Goal: Check status: Check status

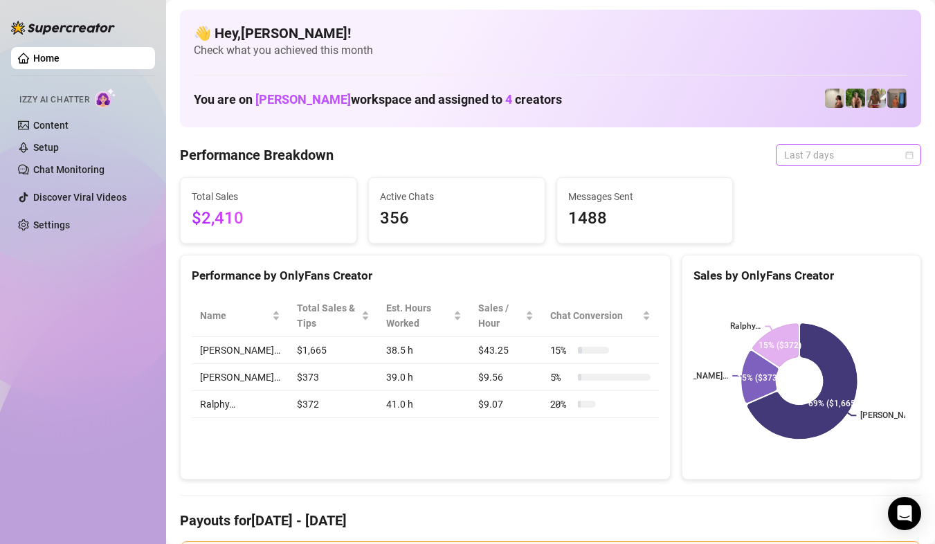
click at [883, 158] on span "Last 7 days" at bounding box center [848, 155] width 129 height 21
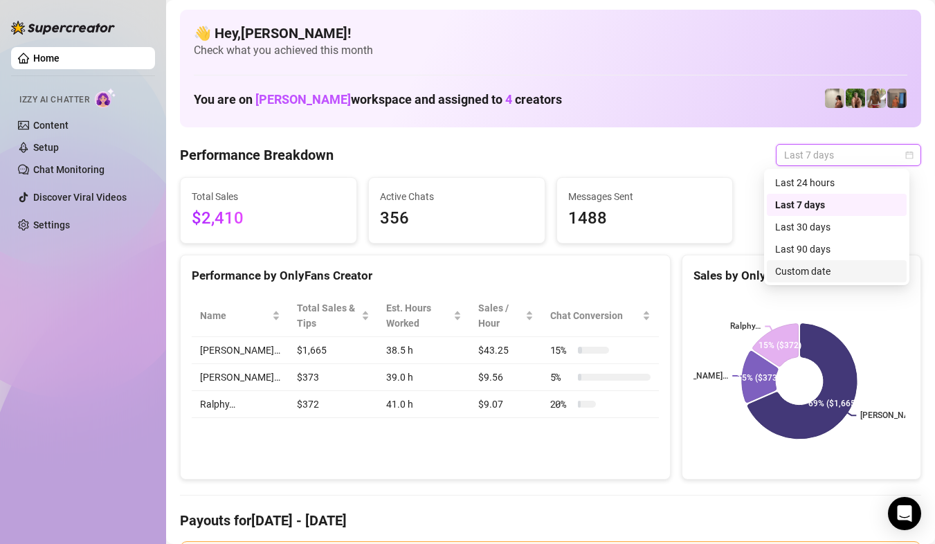
click at [843, 270] on div "Custom date" at bounding box center [836, 271] width 123 height 15
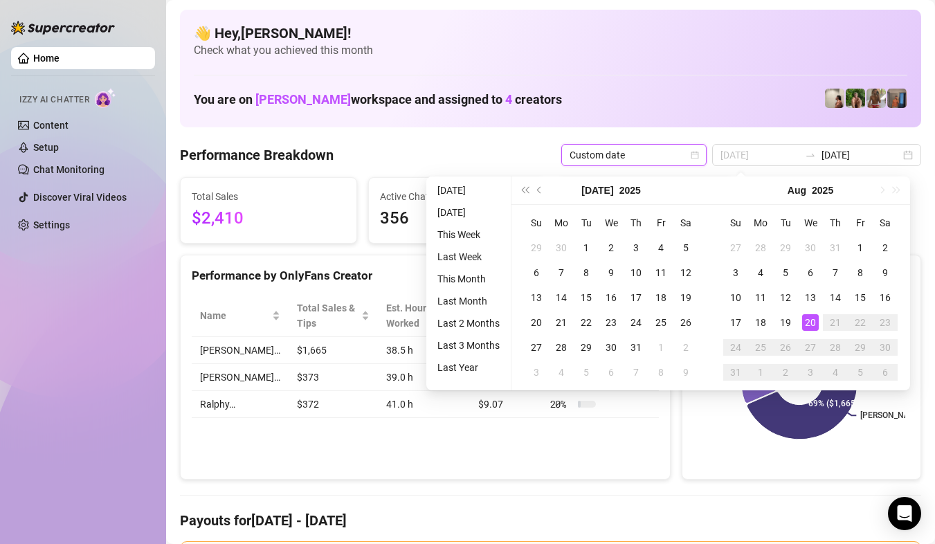
type input "[DATE]"
click at [807, 328] on div "20" at bounding box center [810, 322] width 17 height 17
click at [807, 327] on div "20" at bounding box center [810, 322] width 17 height 17
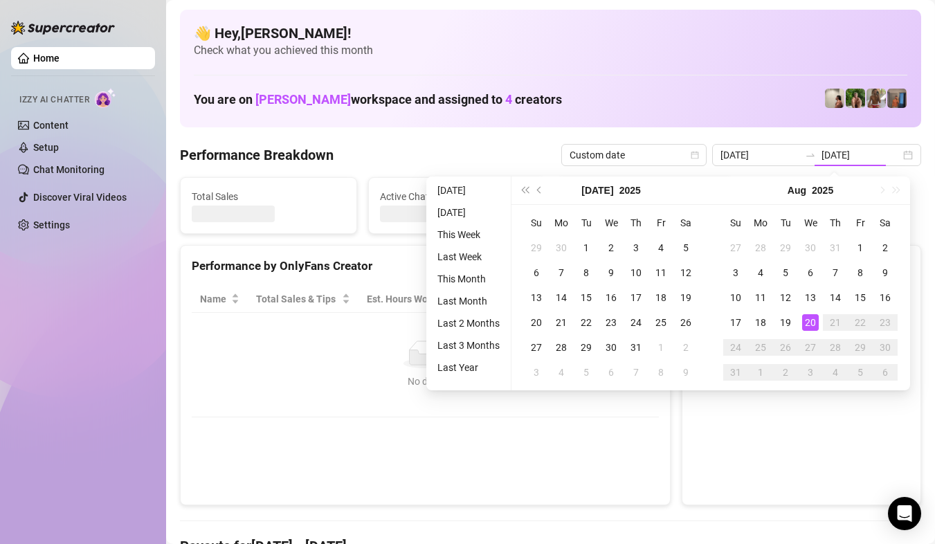
type input "[DATE]"
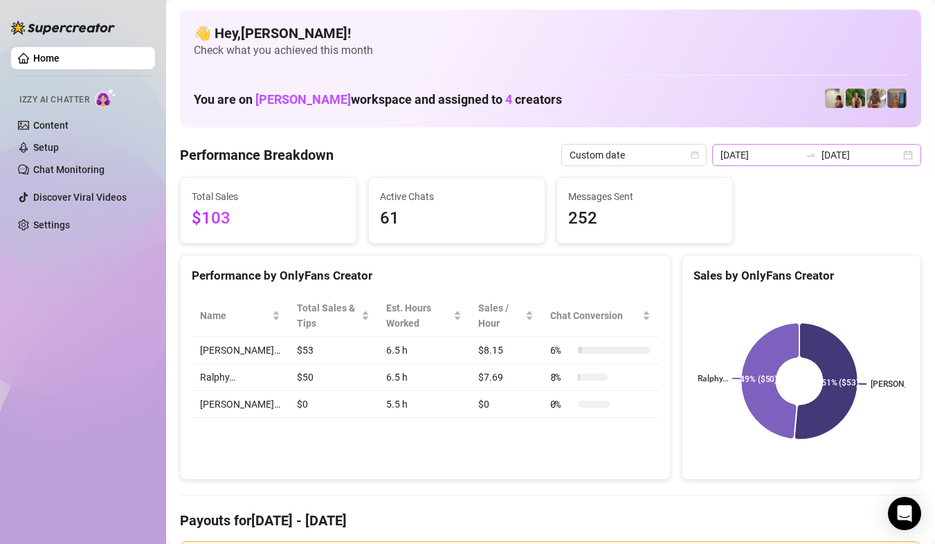
drag, startPoint x: 888, startPoint y: 174, endPoint x: 898, endPoint y: 156, distance: 20.4
click at [898, 156] on div "[DATE] [DATE]" at bounding box center [816, 155] width 209 height 22
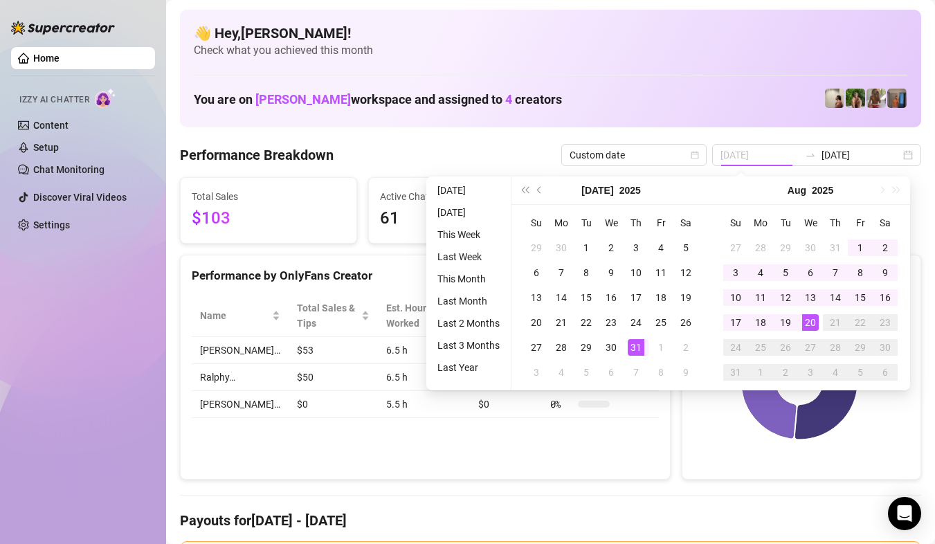
click at [856, 234] on th "Fr" at bounding box center [859, 222] width 25 height 25
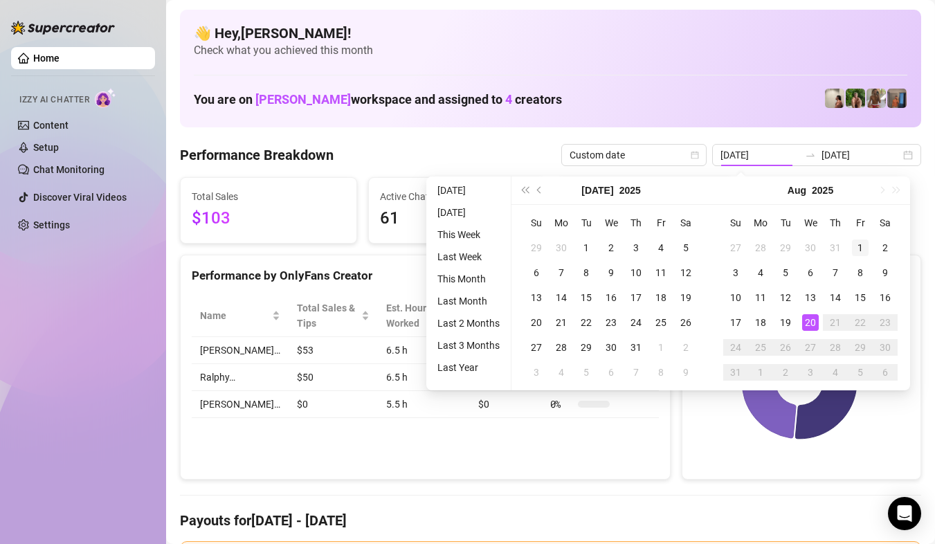
type input "[DATE]"
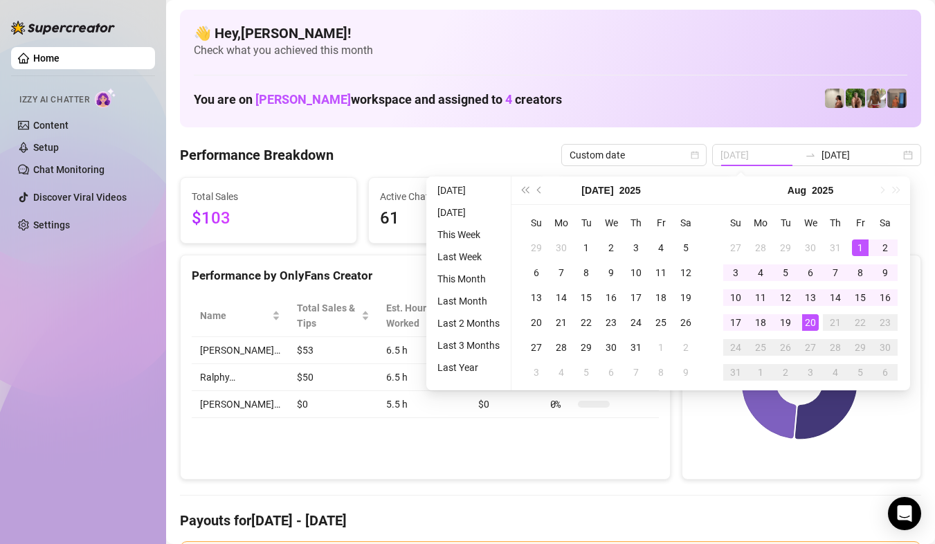
click at [852, 243] on div "1" at bounding box center [860, 247] width 17 height 17
type input "[DATE]"
click at [811, 318] on div "20" at bounding box center [810, 322] width 17 height 17
click at [811, 318] on rect at bounding box center [799, 381] width 212 height 173
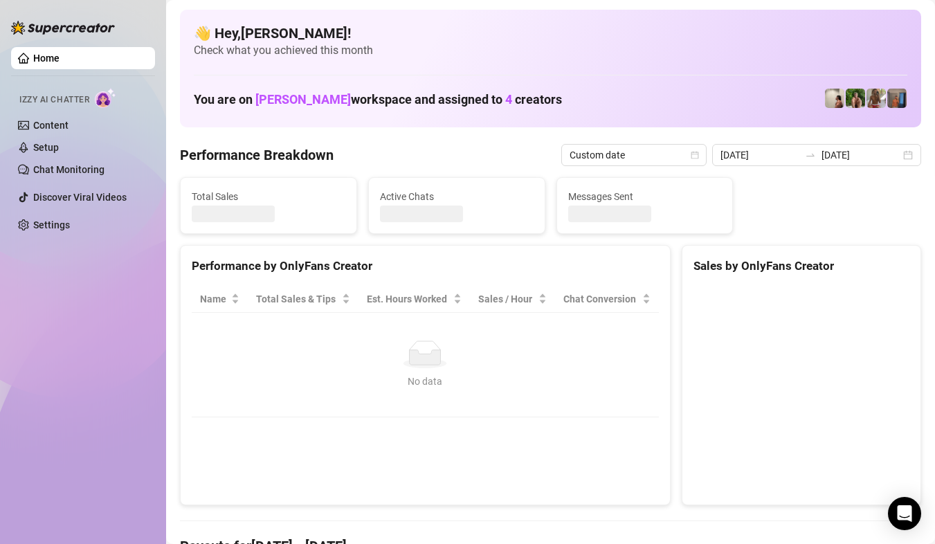
type input "[DATE]"
